Goal: Transaction & Acquisition: Book appointment/travel/reservation

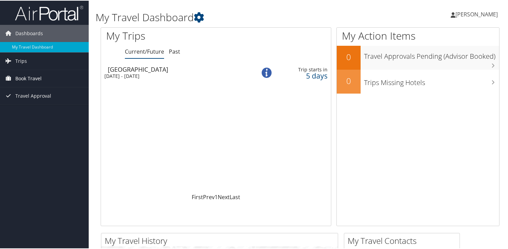
click at [36, 81] on span "Book Travel" at bounding box center [28, 77] width 26 height 17
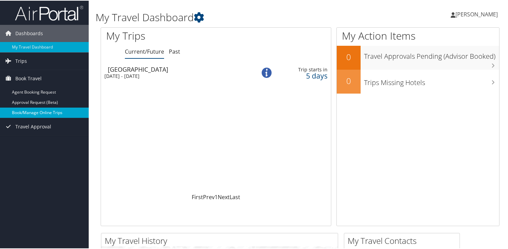
click at [38, 113] on link "Book/Manage Online Trips" at bounding box center [44, 112] width 89 height 10
click at [52, 110] on link "Book/Manage Online Trips" at bounding box center [44, 112] width 89 height 10
